Goal: Navigation & Orientation: Find specific page/section

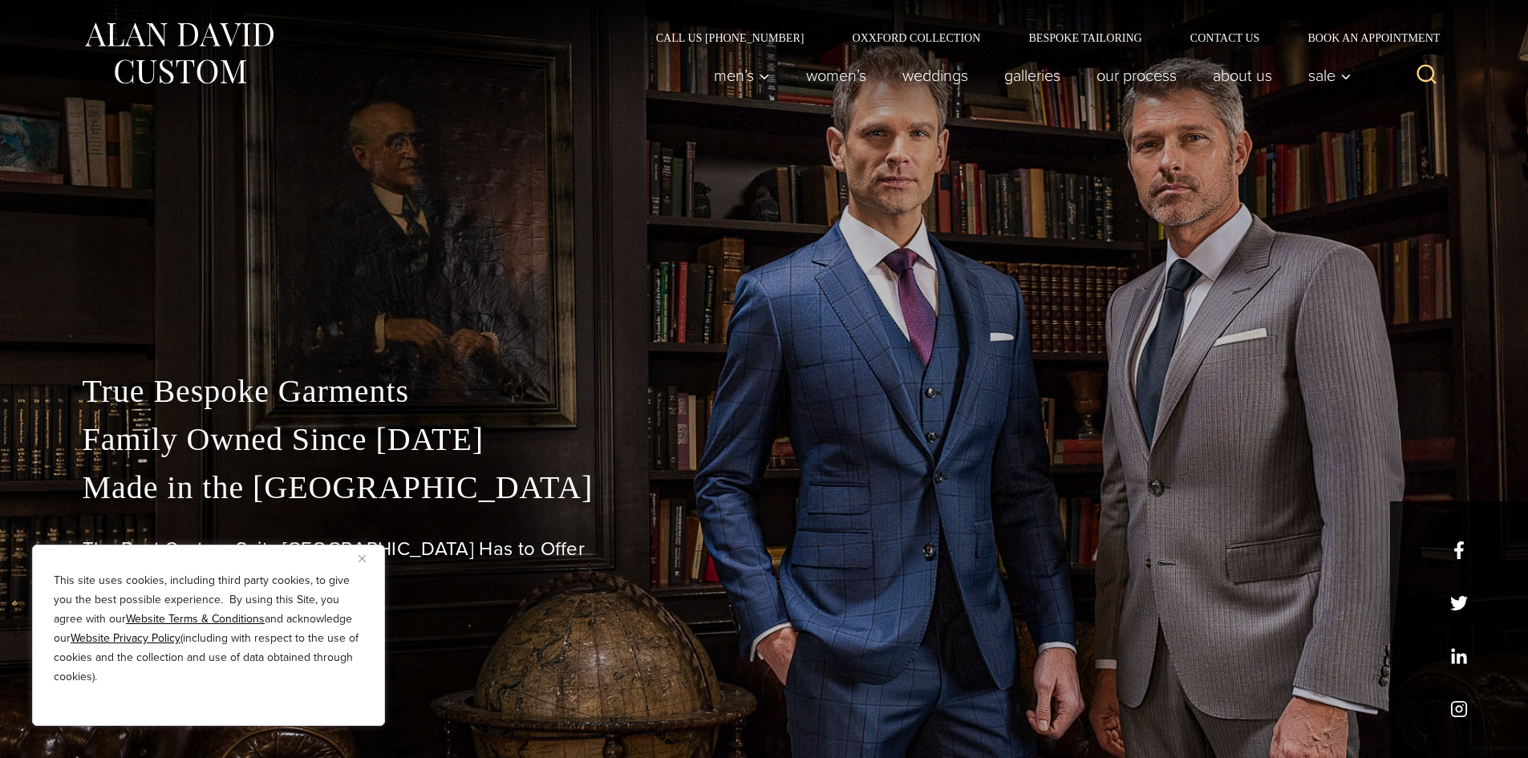
click at [357, 554] on div "This site uses cookies, including third party cookies, to give you the best pos…" at bounding box center [208, 634] width 353 height 181
click at [361, 561] on img "Close" at bounding box center [361, 558] width 7 height 7
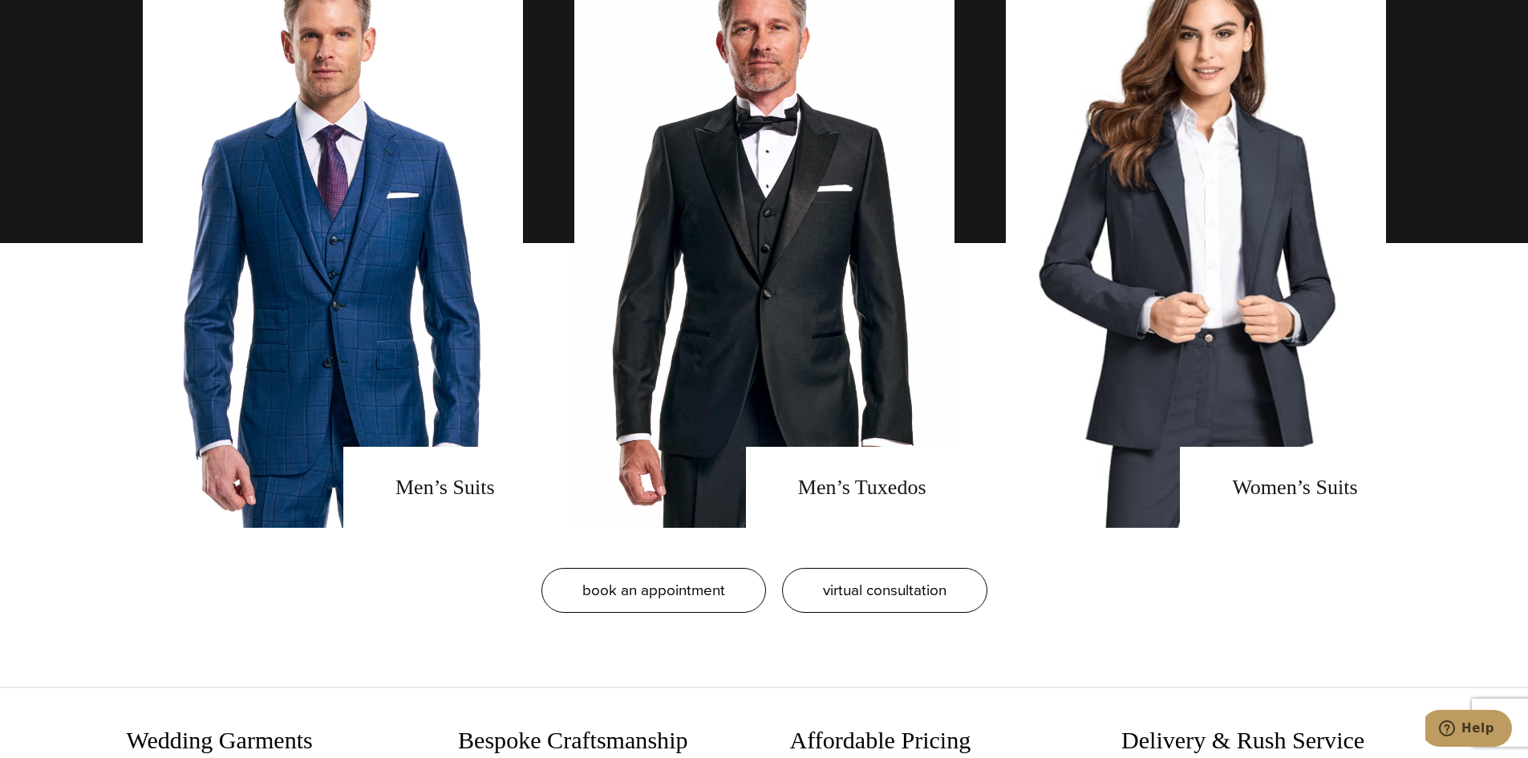
scroll to position [1343, 0]
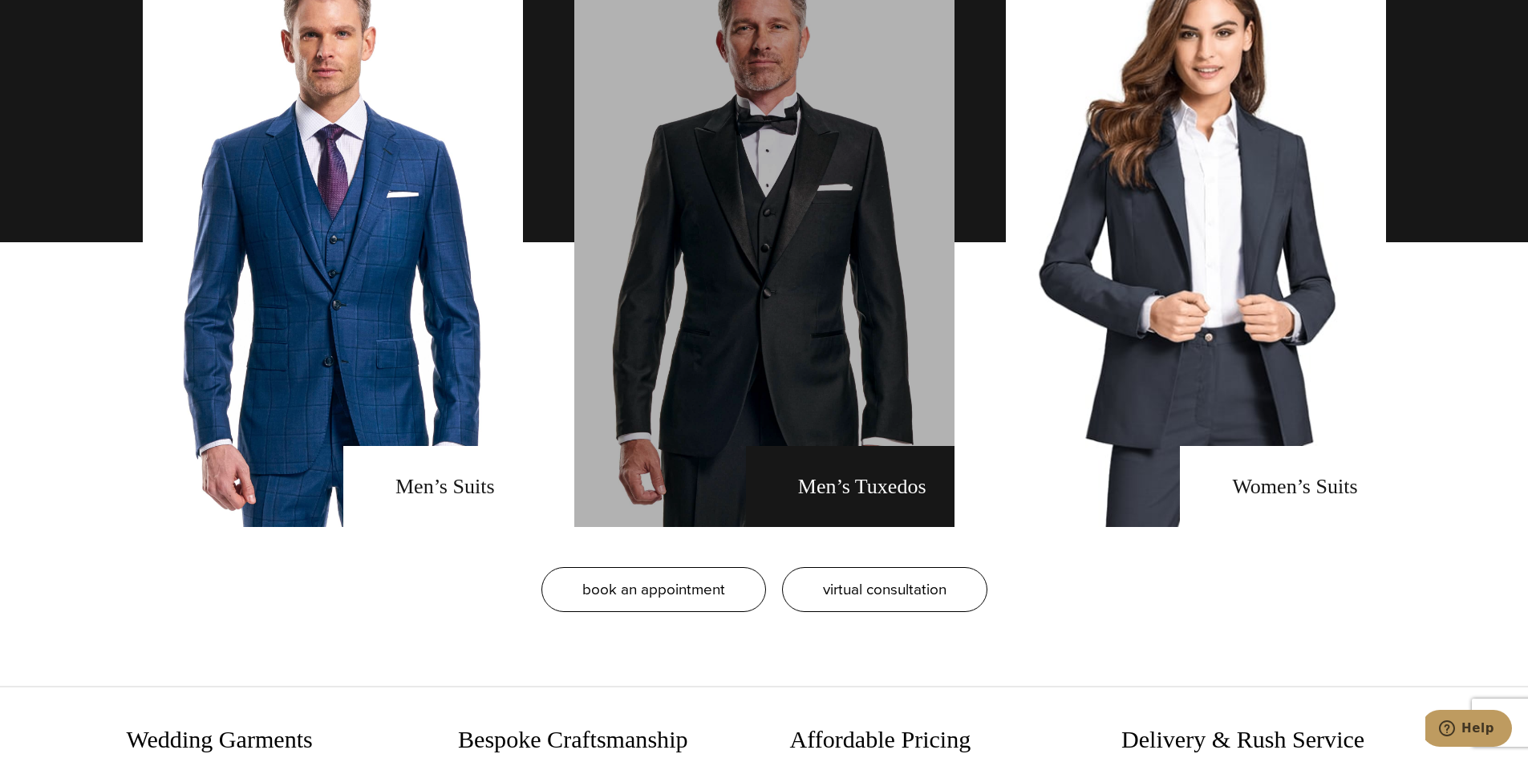
click at [810, 496] on link "men's tuxedos" at bounding box center [764, 241] width 380 height 569
